Goal: Navigation & Orientation: Find specific page/section

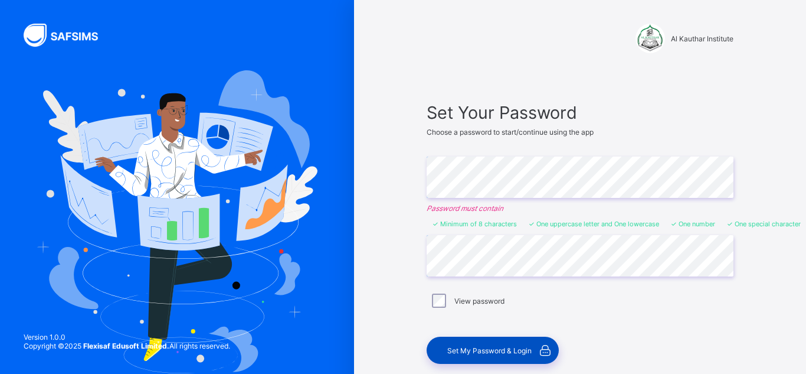
click at [488, 344] on div "Set My Password & Login" at bounding box center [493, 349] width 132 height 27
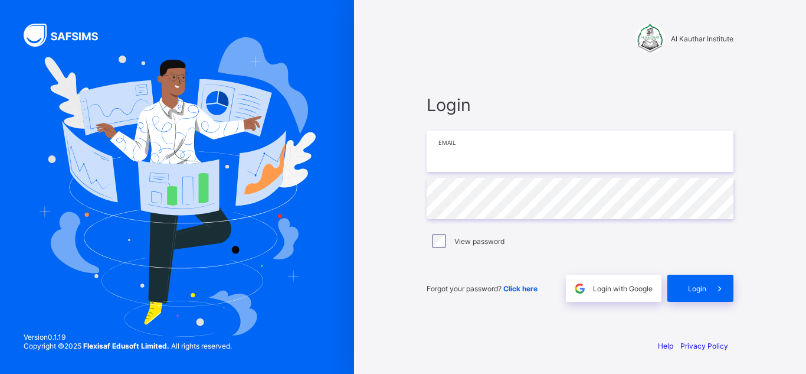
click at [642, 158] on input "email" at bounding box center [580, 150] width 307 height 41
type input "**********"
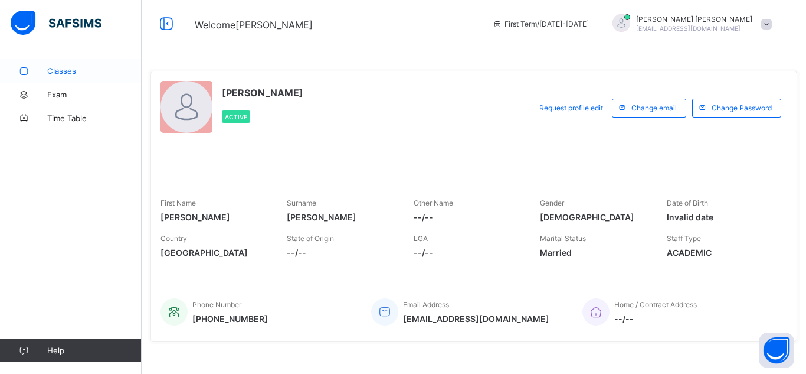
click at [59, 68] on span "Classes" at bounding box center [94, 70] width 94 height 9
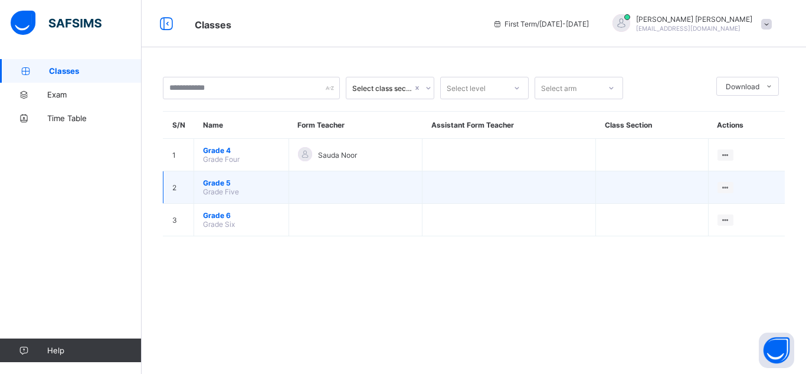
click at [362, 195] on td at bounding box center [356, 187] width 134 height 32
click at [224, 185] on span "Grade 5" at bounding box center [241, 182] width 77 height 9
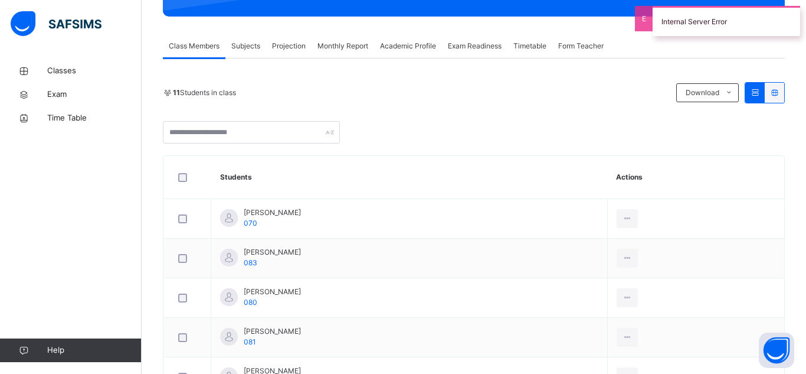
scroll to position [189, 0]
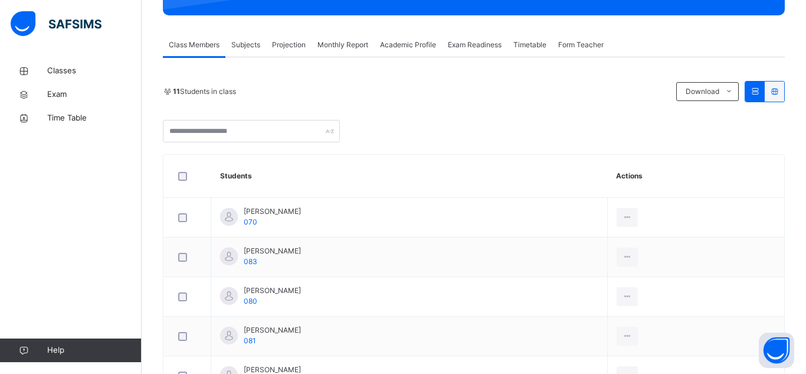
click at [249, 44] on span "Subjects" at bounding box center [245, 45] width 29 height 11
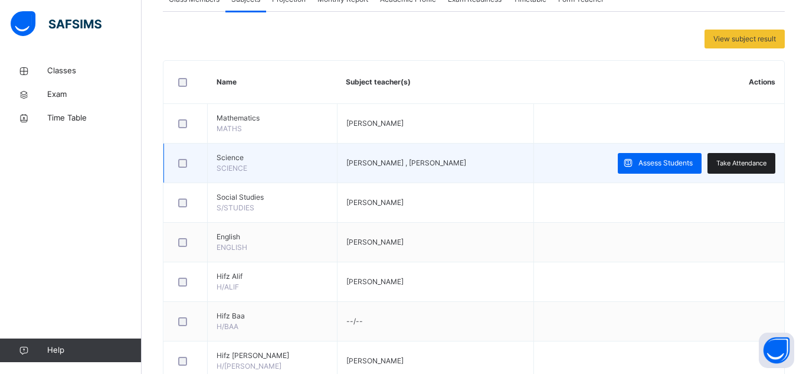
scroll to position [235, 0]
click at [760, 166] on span "Take Attendance" at bounding box center [742, 163] width 50 height 10
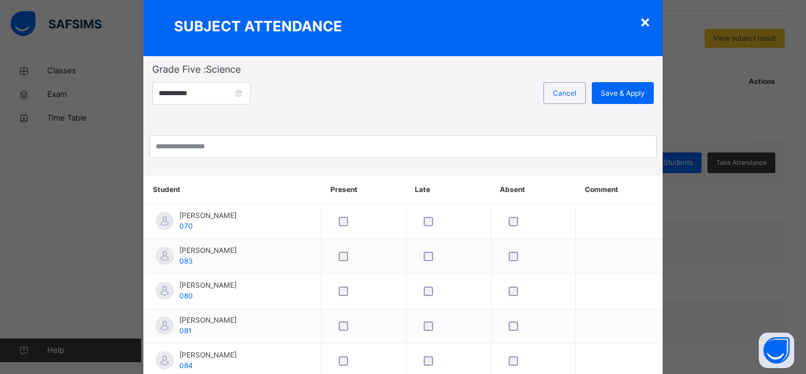
scroll to position [31, 0]
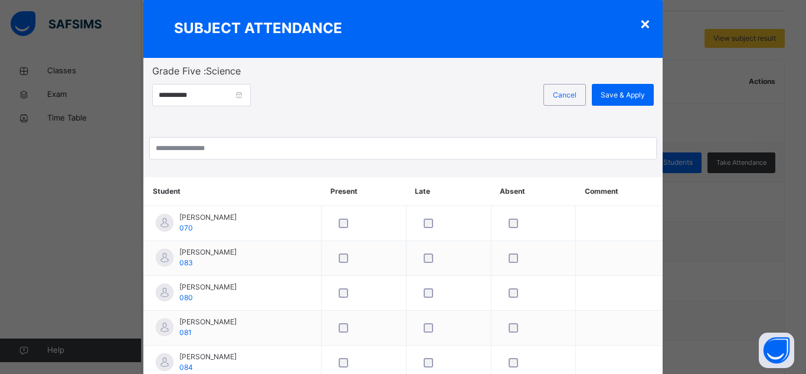
click at [640, 24] on div "×" at bounding box center [645, 23] width 11 height 25
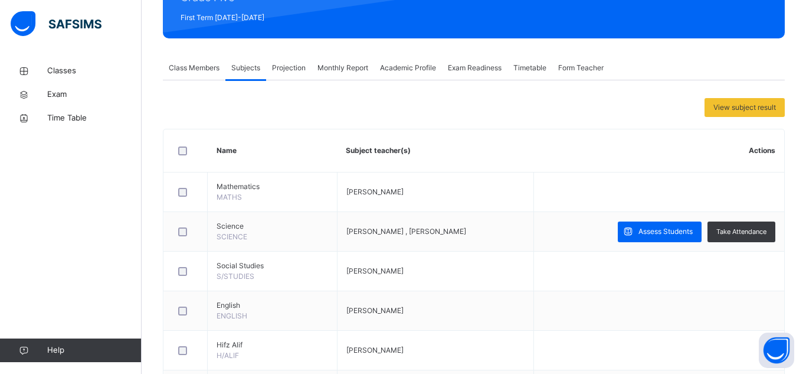
scroll to position [165, 0]
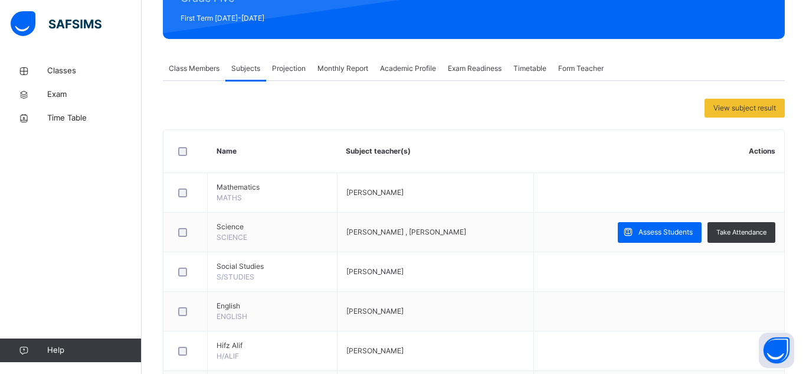
click at [189, 71] on span "Class Members" at bounding box center [194, 68] width 51 height 11
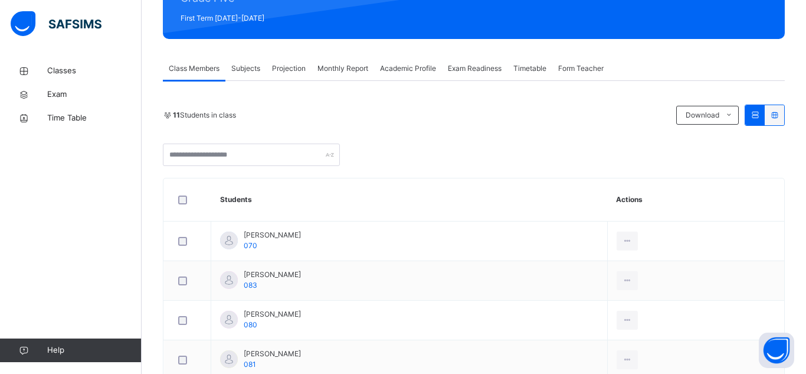
click at [255, 68] on span "Subjects" at bounding box center [245, 68] width 29 height 11
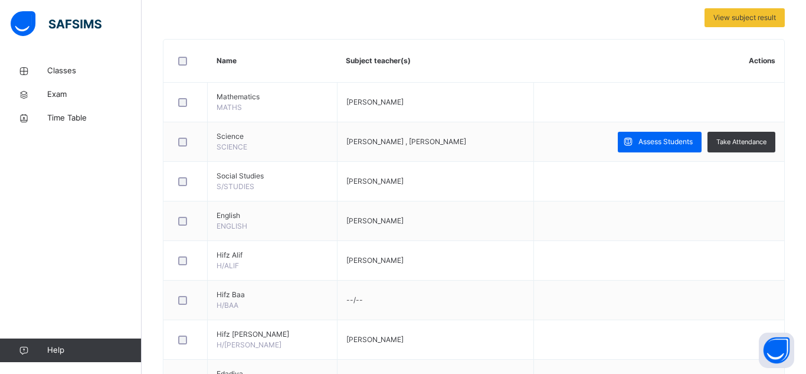
scroll to position [253, 0]
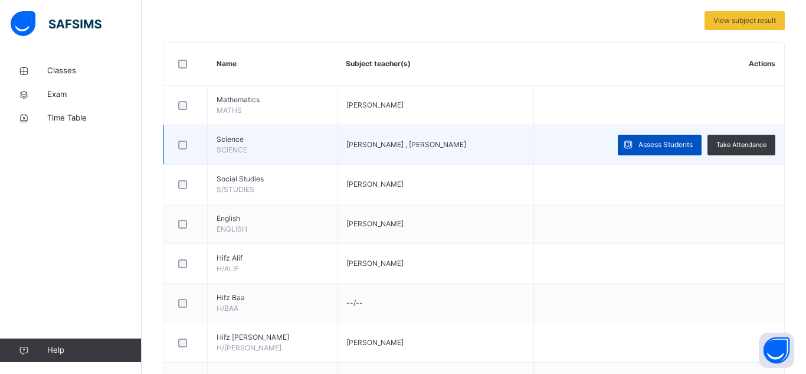
click at [646, 148] on span "Assess Students" at bounding box center [666, 144] width 54 height 11
click at [534, 130] on td "Assess Students Take Attendance" at bounding box center [659, 145] width 250 height 40
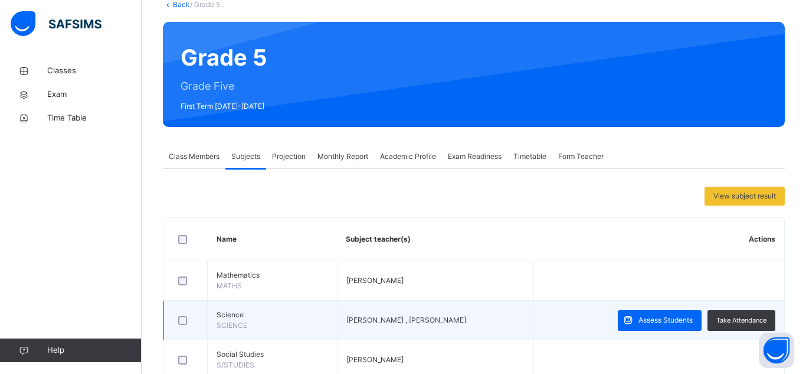
scroll to position [75, 0]
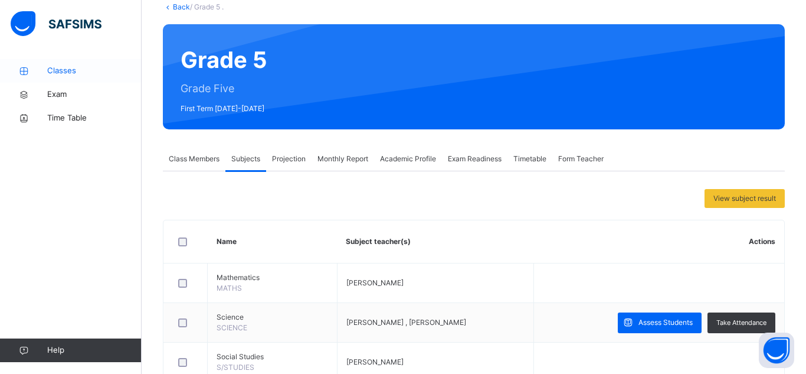
click at [93, 73] on span "Classes" at bounding box center [94, 71] width 94 height 12
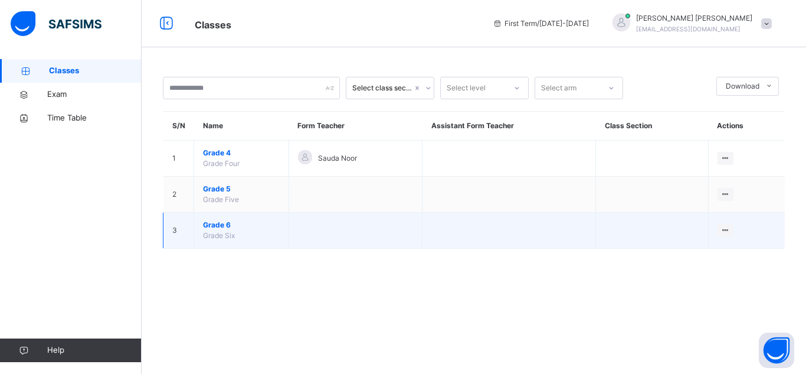
click at [207, 227] on span "Grade 6" at bounding box center [241, 225] width 77 height 11
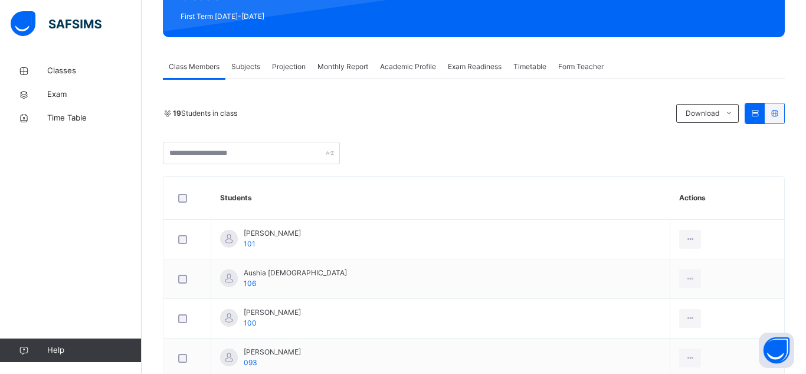
scroll to position [165, 0]
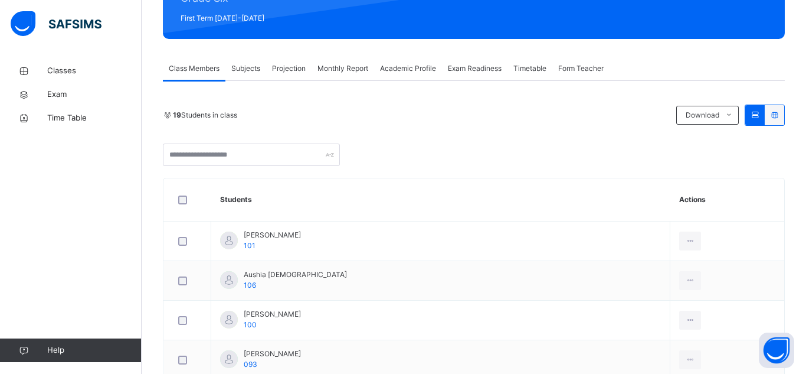
click at [336, 68] on span "Monthly Report" at bounding box center [343, 68] width 51 height 11
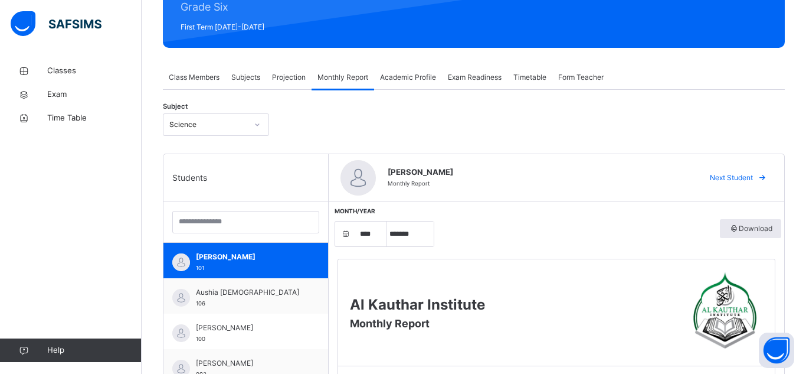
scroll to position [153, 0]
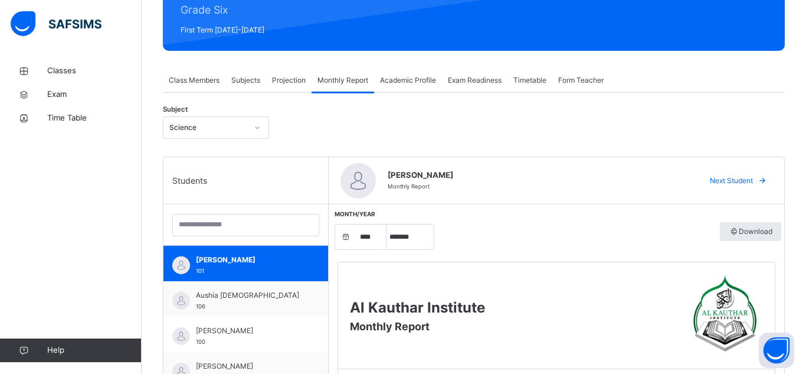
click at [597, 80] on span "Form Teacher" at bounding box center [580, 80] width 45 height 11
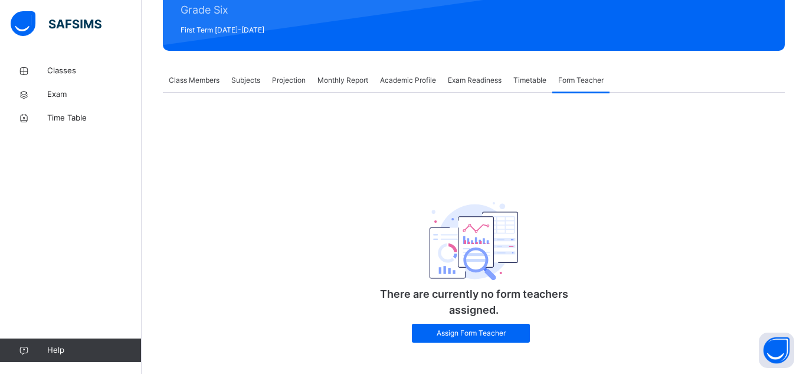
click at [539, 75] on span "Timetable" at bounding box center [530, 80] width 33 height 11
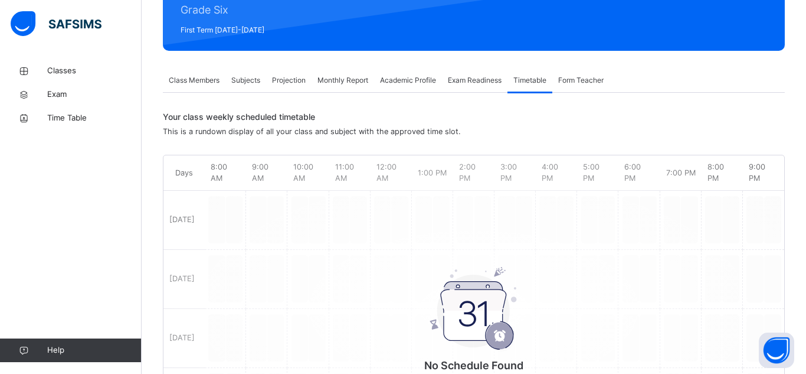
click at [496, 80] on span "Exam Readiness" at bounding box center [475, 80] width 54 height 11
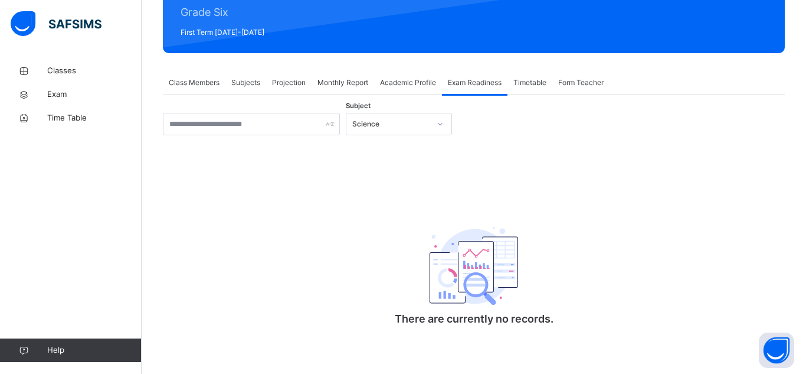
scroll to position [151, 0]
click at [340, 79] on span "Monthly Report" at bounding box center [343, 82] width 51 height 11
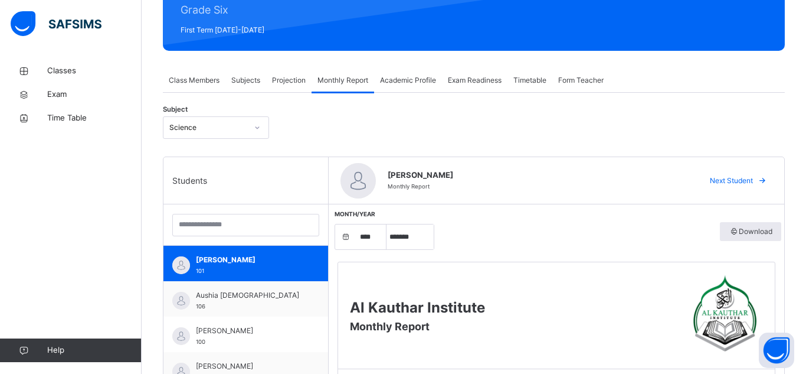
click at [431, 76] on span "Academic Profile" at bounding box center [408, 80] width 56 height 11
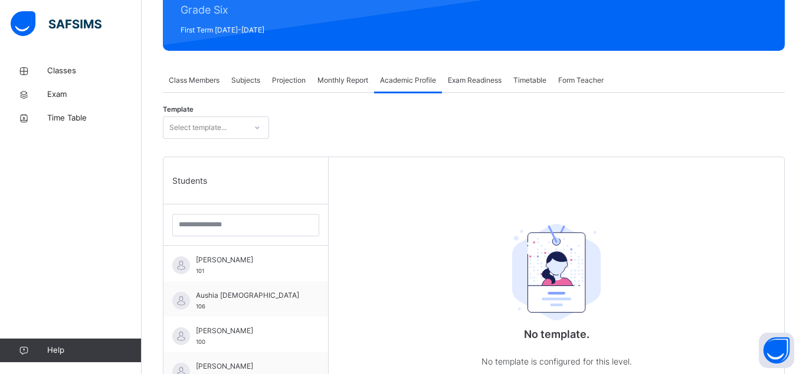
click at [251, 76] on span "Subjects" at bounding box center [245, 80] width 29 height 11
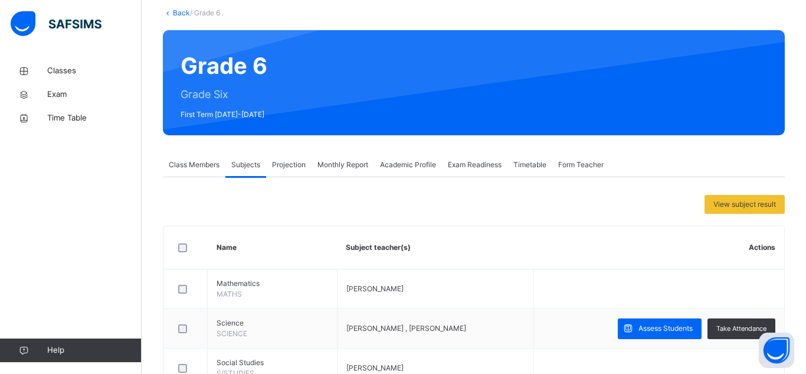
scroll to position [70, 0]
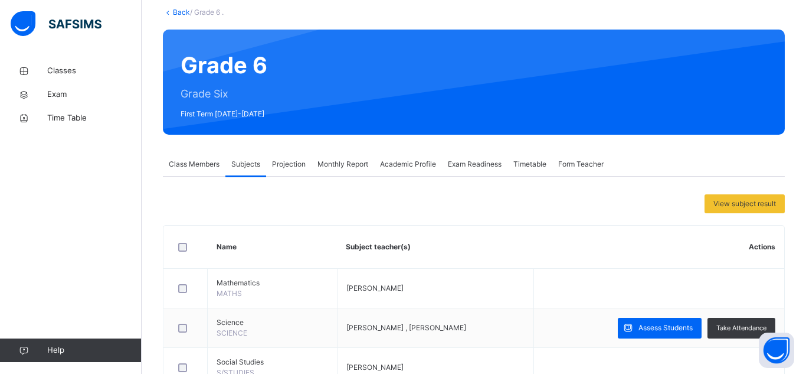
click at [297, 165] on span "Projection" at bounding box center [289, 164] width 34 height 11
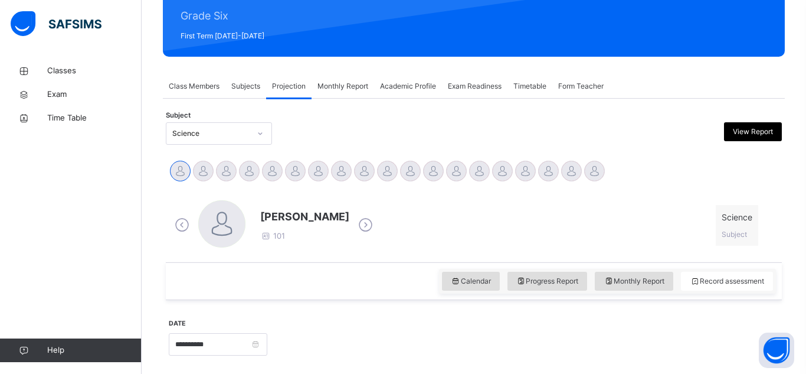
scroll to position [157, 0]
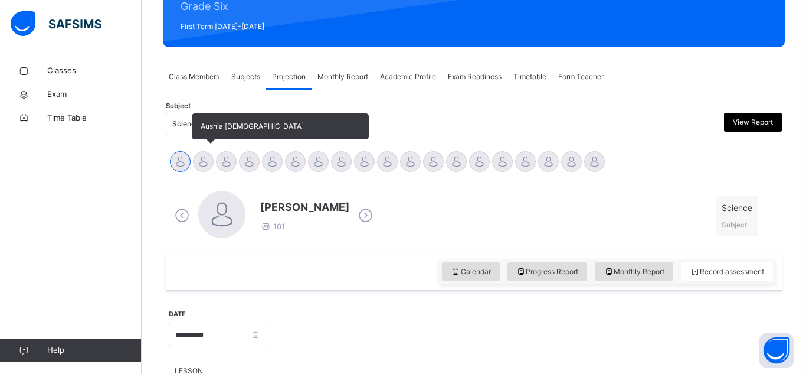
click at [210, 166] on div at bounding box center [203, 161] width 21 height 21
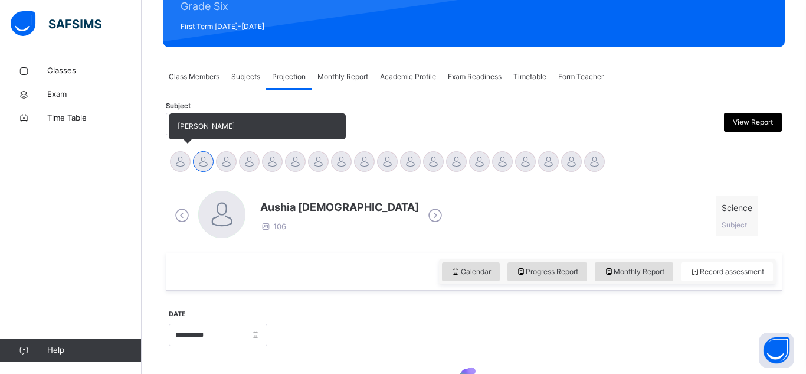
click at [178, 161] on div at bounding box center [180, 161] width 21 height 21
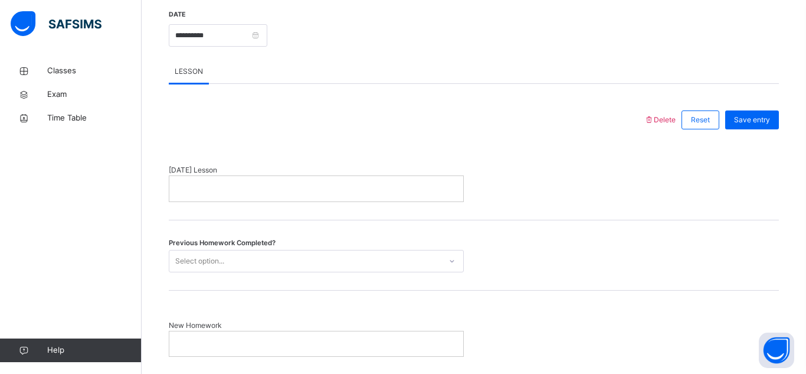
scroll to position [493, 0]
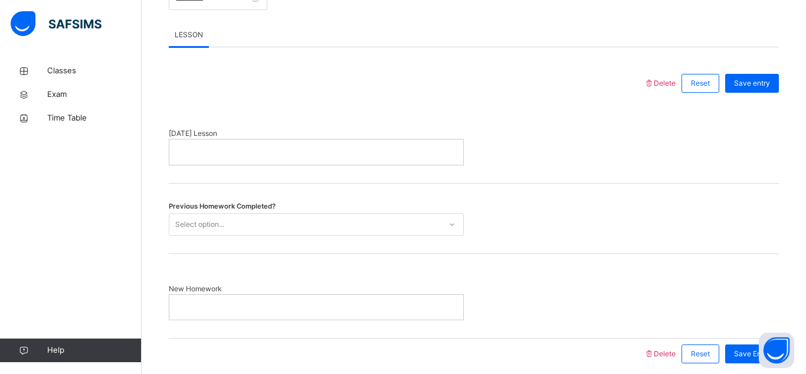
click at [306, 223] on div "Select option..." at bounding box center [305, 224] width 272 height 18
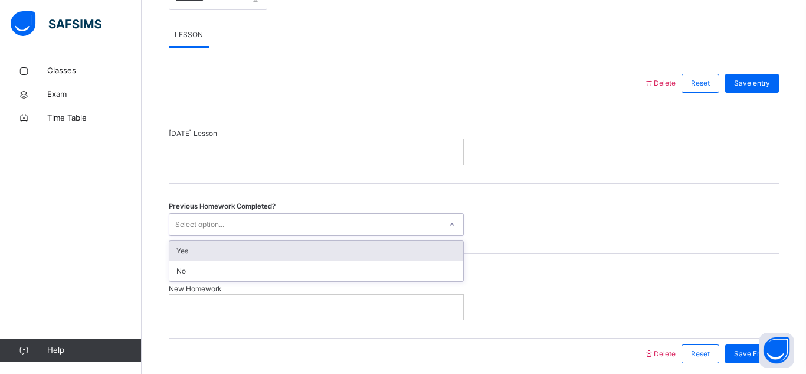
click at [306, 223] on div "Select option..." at bounding box center [305, 224] width 272 height 18
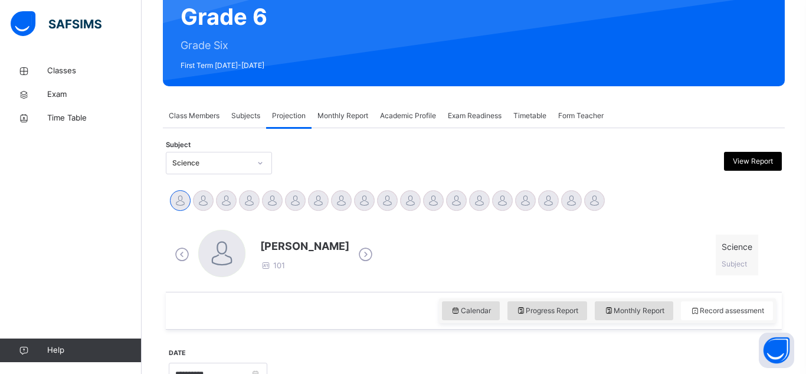
scroll to position [117, 0]
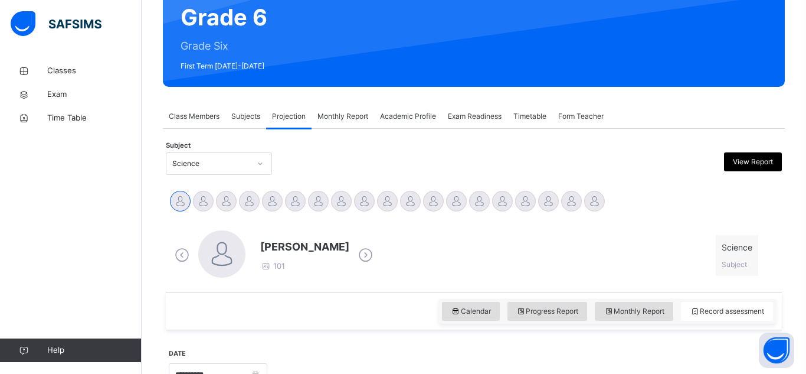
click at [342, 118] on span "Monthly Report" at bounding box center [343, 116] width 51 height 11
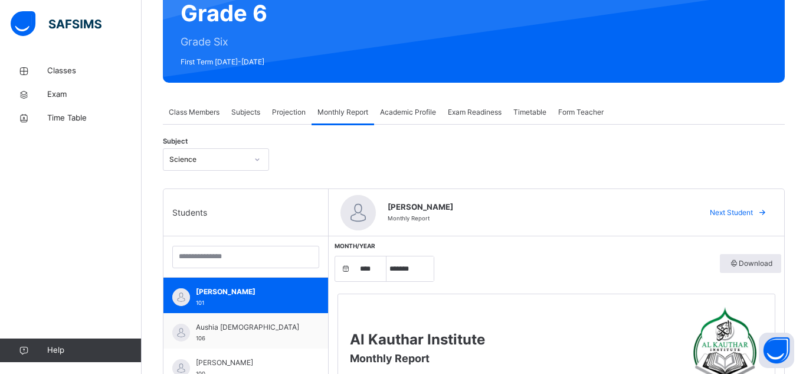
scroll to position [120, 0]
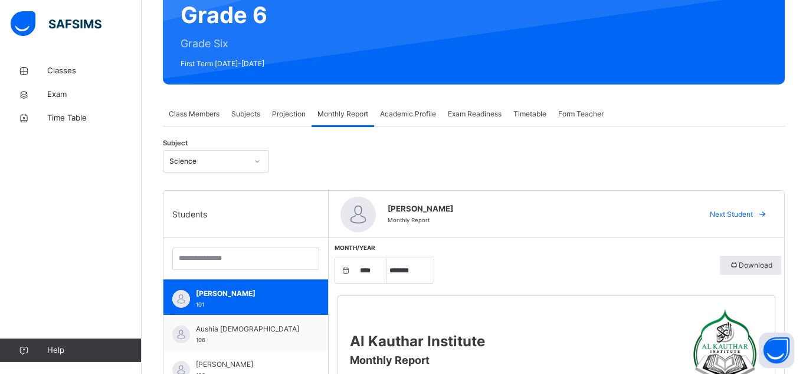
click at [194, 116] on span "Class Members" at bounding box center [194, 114] width 51 height 11
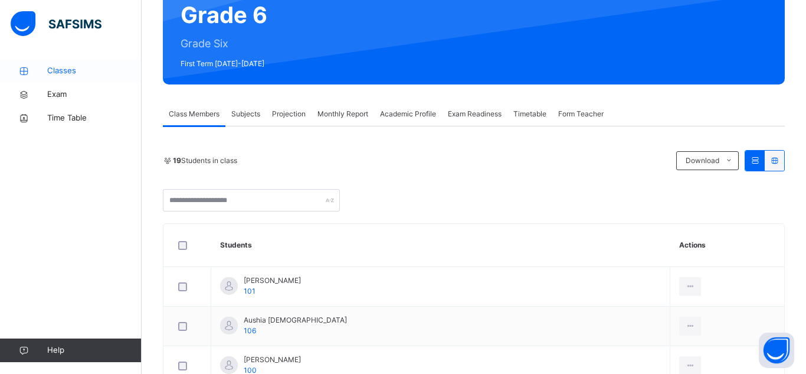
click at [83, 68] on span "Classes" at bounding box center [94, 71] width 94 height 12
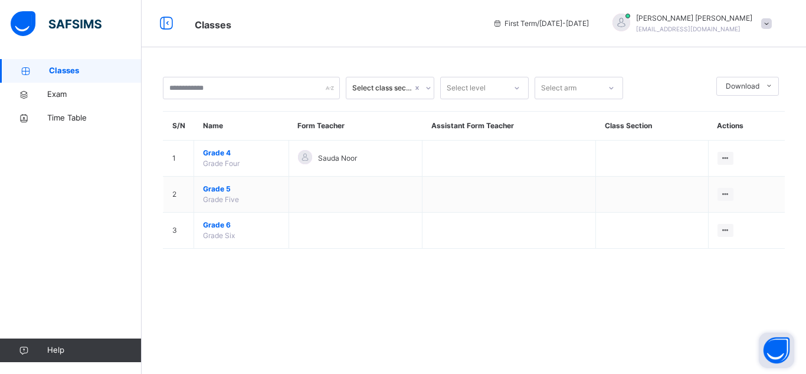
click at [793, 343] on button "Open asap" at bounding box center [776, 349] width 35 height 35
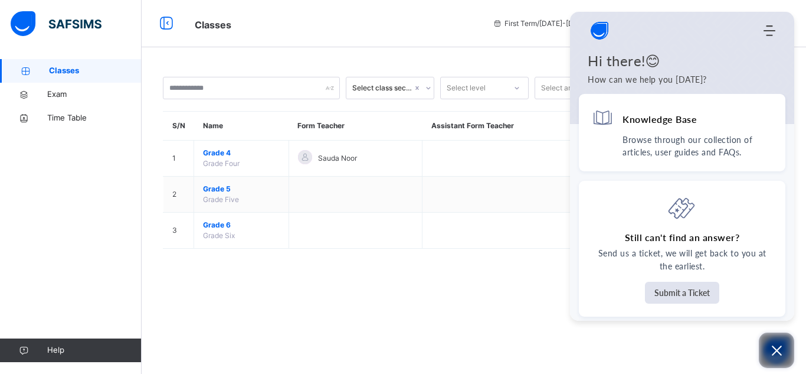
click at [793, 343] on button "Open asap" at bounding box center [776, 349] width 35 height 35
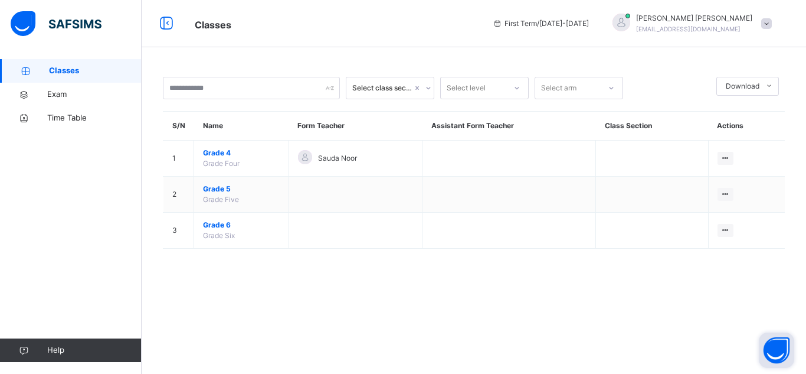
click at [793, 343] on button "Open asap" at bounding box center [776, 349] width 35 height 35
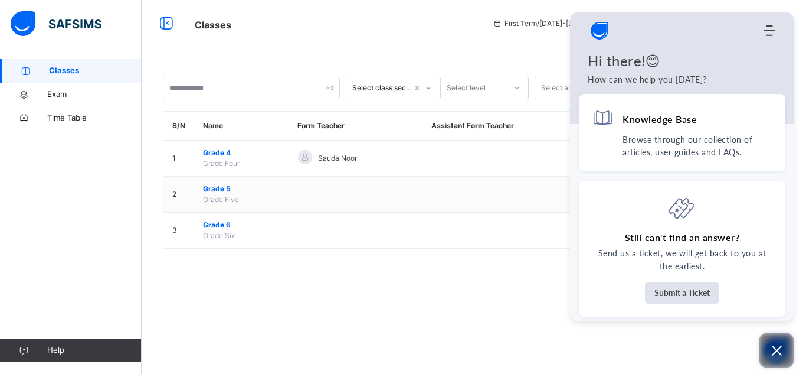
click at [776, 347] on icon "Open asap" at bounding box center [777, 350] width 15 height 15
